Goal: Find specific page/section: Locate item on page

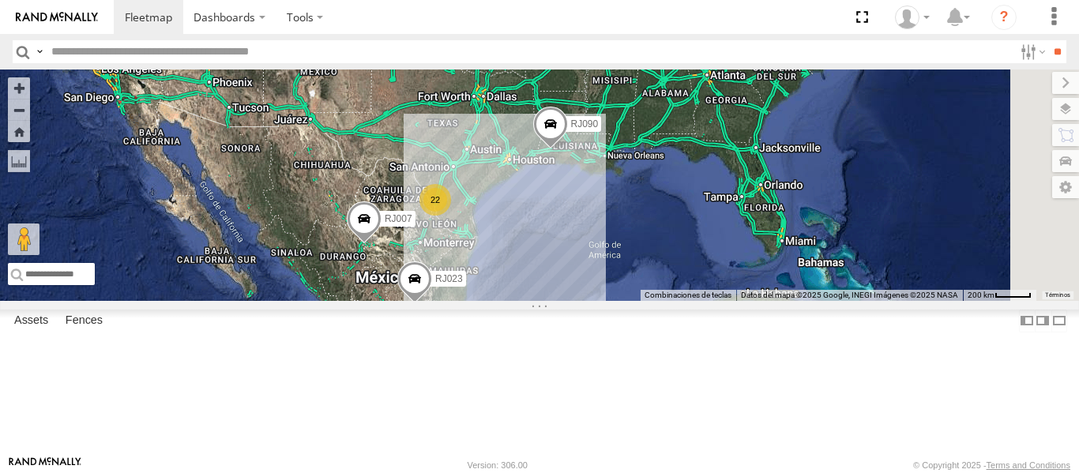
drag, startPoint x: 389, startPoint y: 133, endPoint x: 385, endPoint y: 191, distance: 57.8
click at [0, 0] on div "RJ082 XPD GLOBAL [GEOGRAPHIC_DATA] 27.49233 -99.62106 RJ056 XPD GLOBAL RJ HQ RJ…" at bounding box center [0, 0] width 0 height 0
click at [0, 0] on div "RJ023 XPD GLOBAL" at bounding box center [0, 0] width 0 height 0
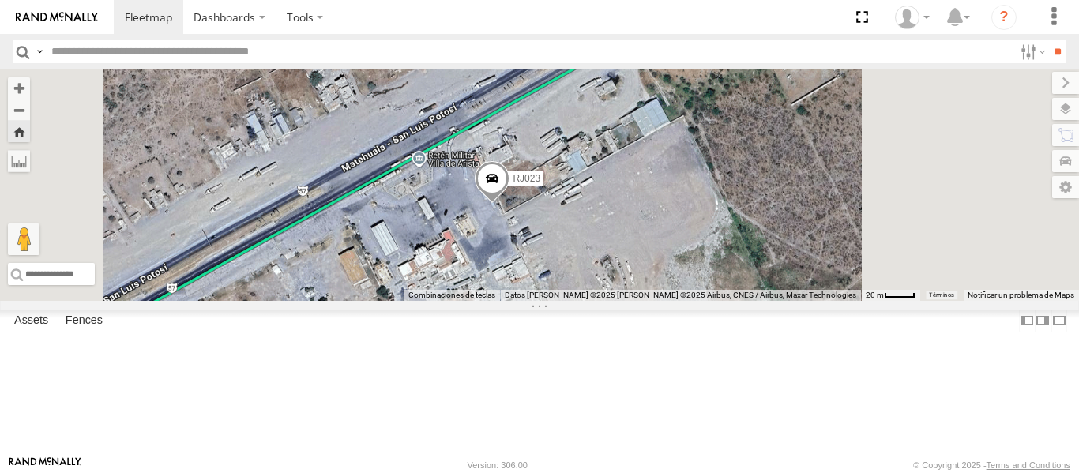
drag, startPoint x: 615, startPoint y: 280, endPoint x: 550, endPoint y: 303, distance: 68.7
click at [550, 301] on div "RJ023" at bounding box center [539, 185] width 1079 height 231
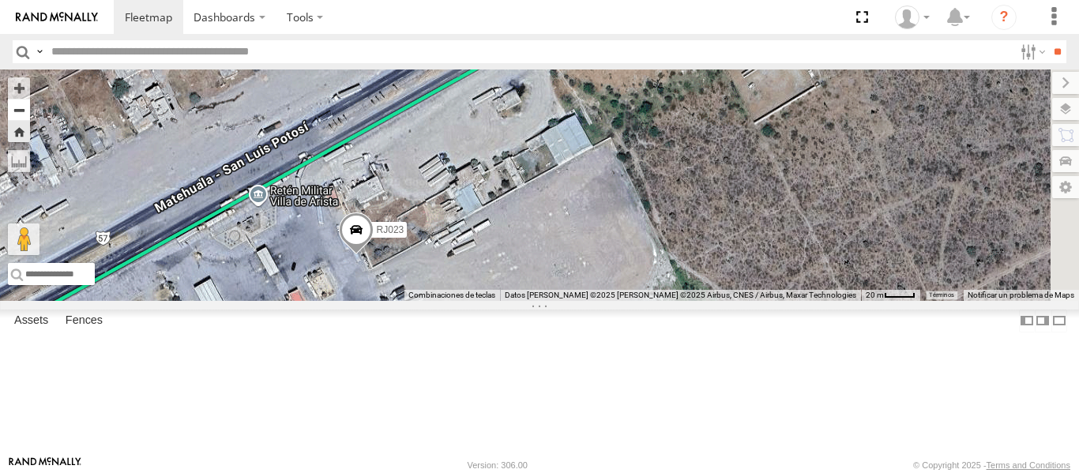
click at [30, 114] on button "Zoom out" at bounding box center [19, 110] width 22 height 22
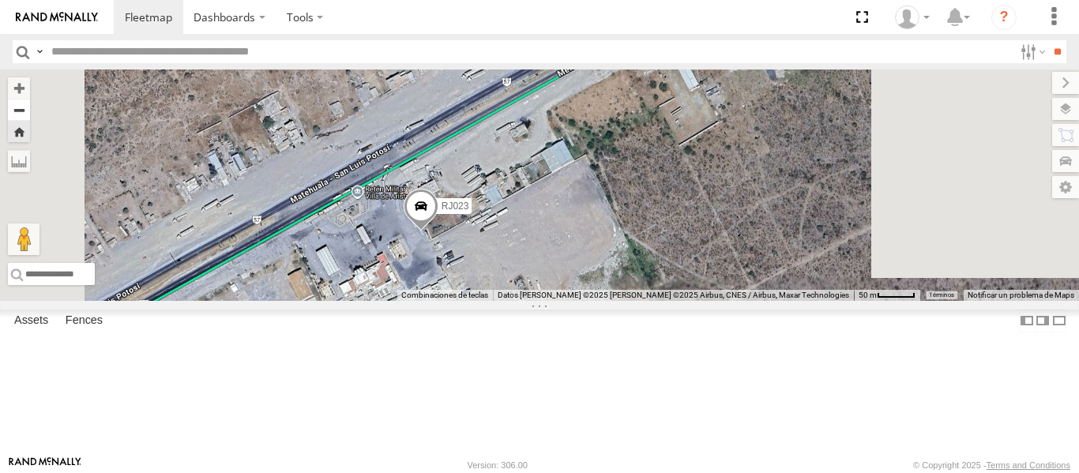
click at [30, 114] on button "Zoom out" at bounding box center [19, 110] width 22 height 22
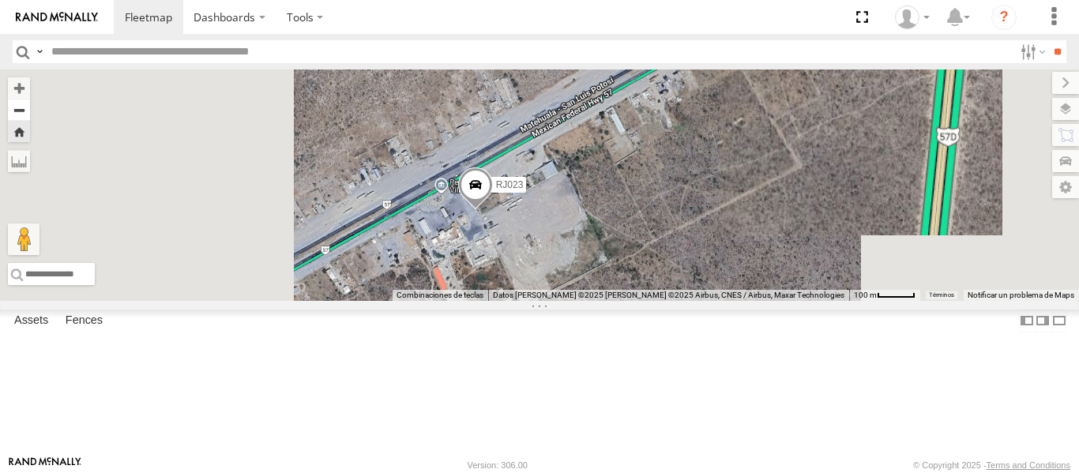
click at [30, 114] on button "Zoom out" at bounding box center [19, 110] width 22 height 22
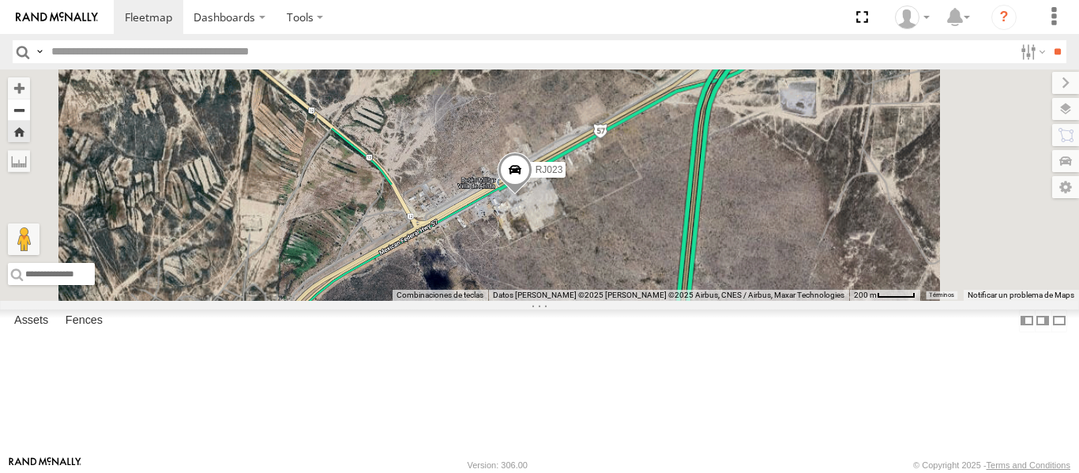
click at [30, 114] on button "Zoom out" at bounding box center [19, 110] width 22 height 22
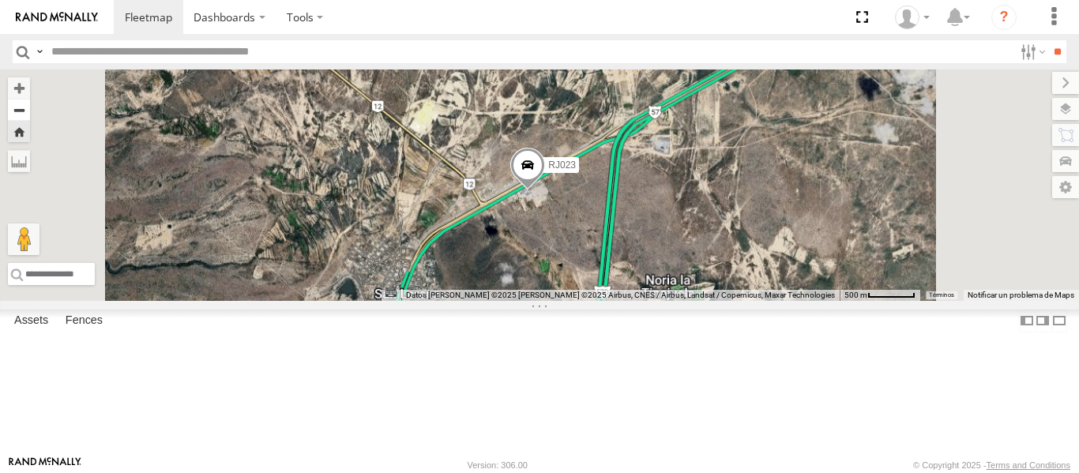
click at [30, 114] on button "Zoom out" at bounding box center [19, 110] width 22 height 22
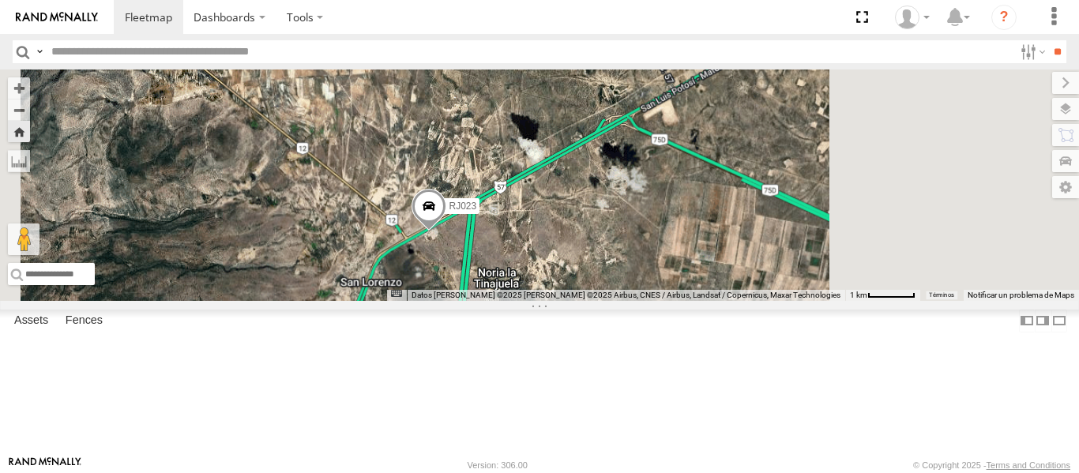
drag, startPoint x: 679, startPoint y: 173, endPoint x: 566, endPoint y: 220, distance: 122.9
click at [566, 220] on div "RJ023" at bounding box center [539, 185] width 1079 height 231
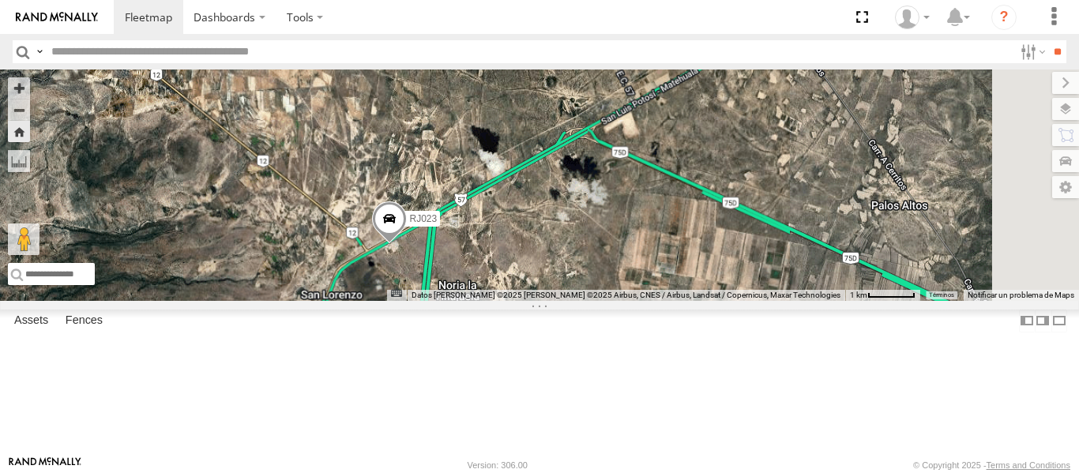
drag, startPoint x: 641, startPoint y: 238, endPoint x: 595, endPoint y: 254, distance: 48.7
click at [595, 254] on div "RJ023" at bounding box center [539, 185] width 1079 height 231
click at [30, 109] on button "Zoom out" at bounding box center [19, 110] width 22 height 22
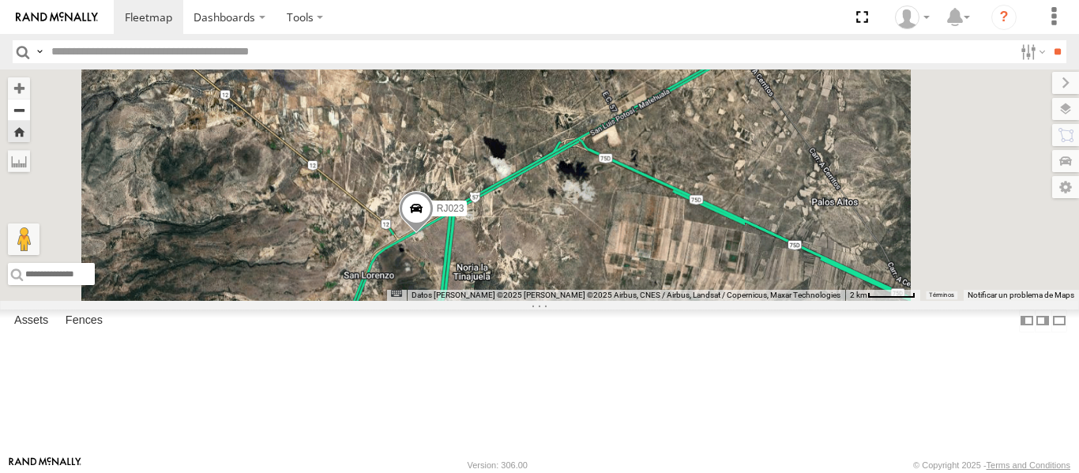
click at [30, 109] on button "Zoom out" at bounding box center [19, 110] width 22 height 22
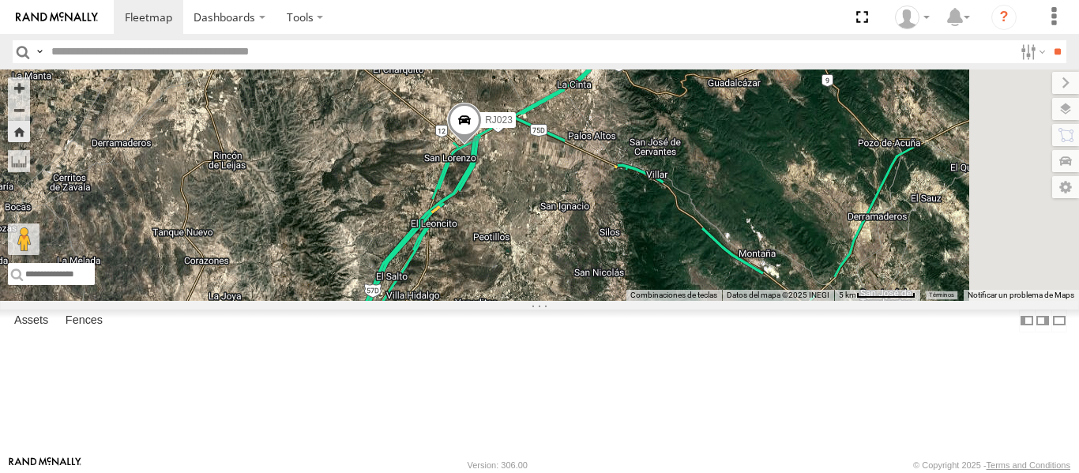
drag, startPoint x: 773, startPoint y: 227, endPoint x: 731, endPoint y: 172, distance: 68.7
click at [731, 172] on div "RJ023" at bounding box center [539, 185] width 1079 height 231
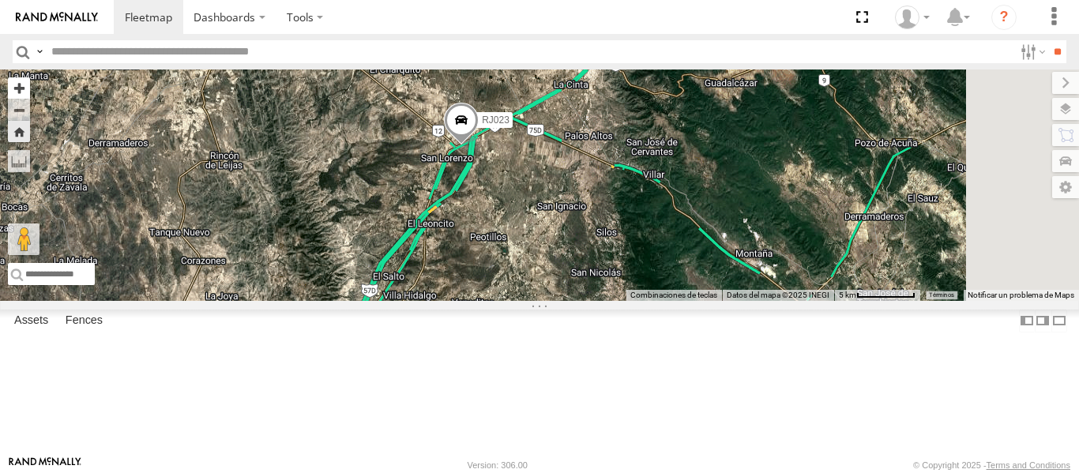
click at [30, 91] on button "Zoom in" at bounding box center [19, 87] width 22 height 21
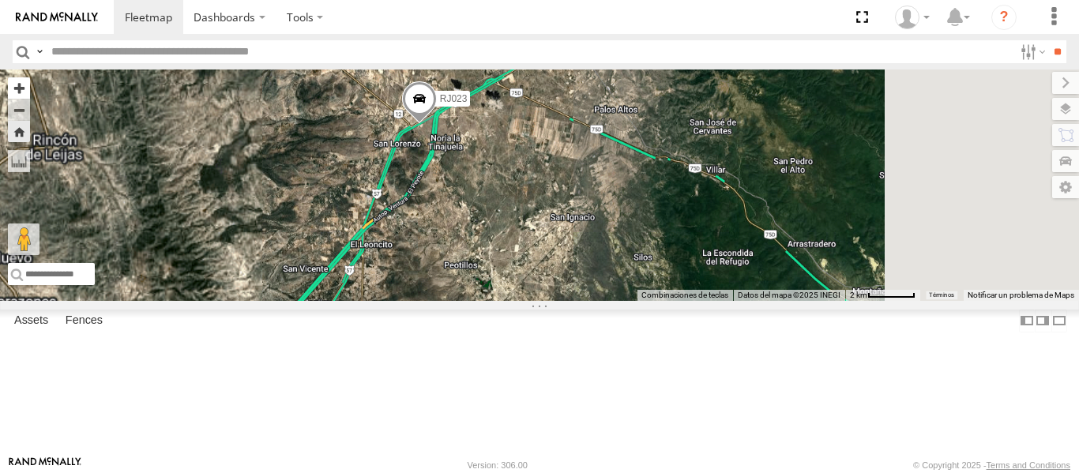
click at [30, 91] on button "Zoom in" at bounding box center [19, 87] width 22 height 21
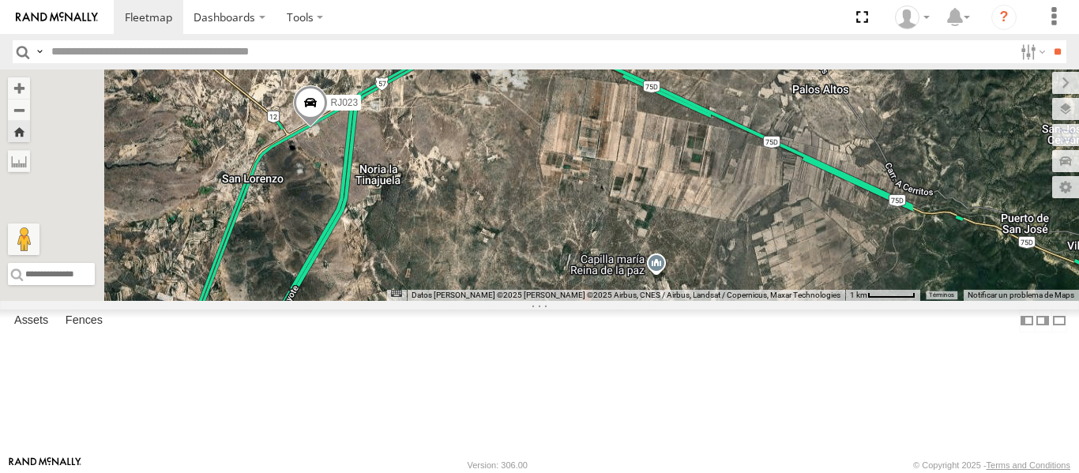
drag, startPoint x: 525, startPoint y: 160, endPoint x: 610, endPoint y: 269, distance: 138.4
click at [610, 269] on div "RJ023" at bounding box center [539, 185] width 1079 height 231
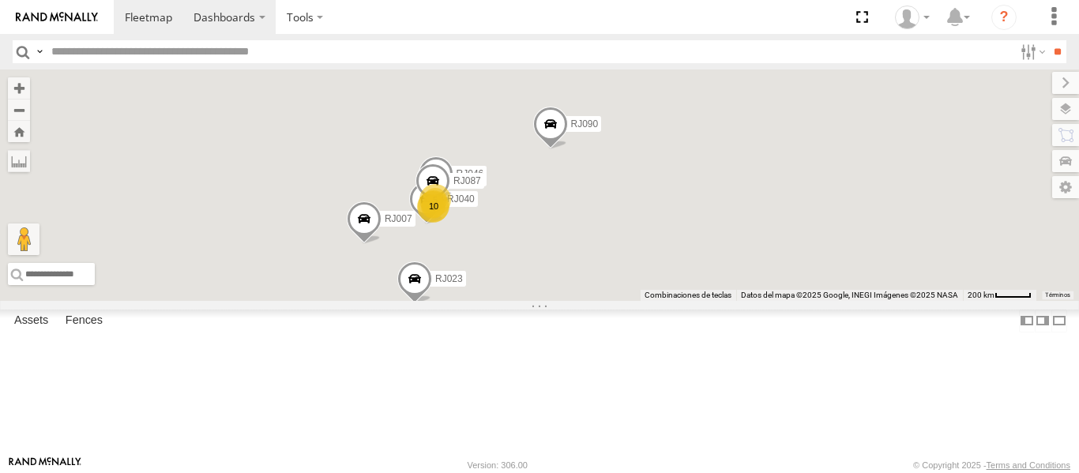
scroll to position [0, 0]
